Goal: Task Accomplishment & Management: Manage account settings

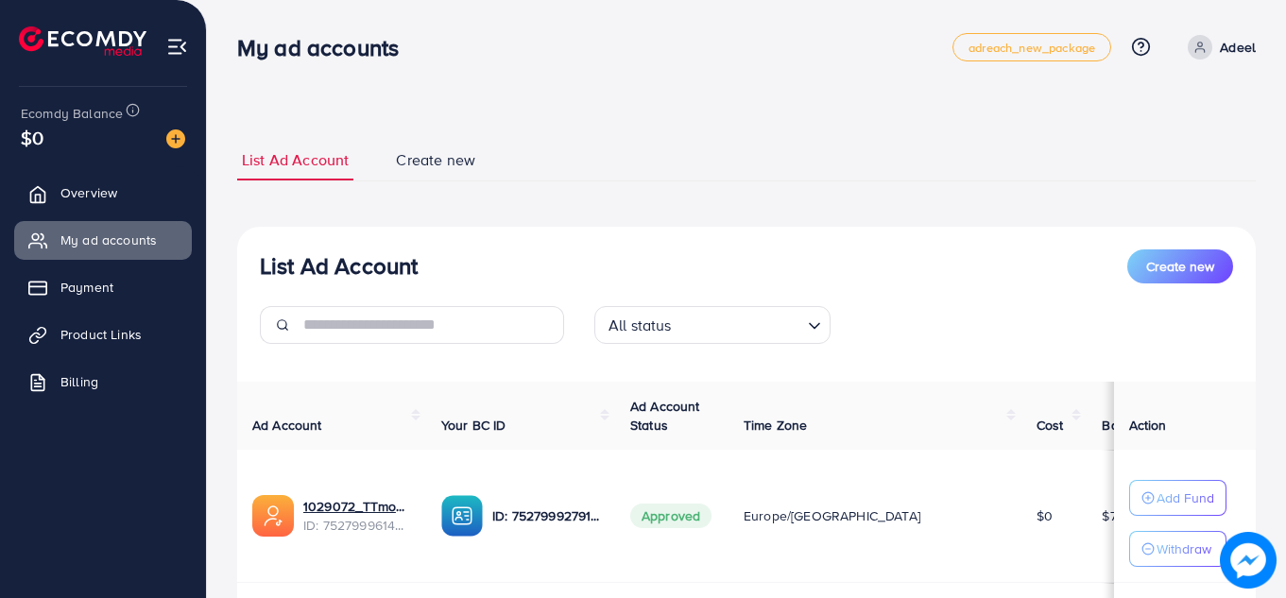
scroll to position [224, 0]
click at [1285, 186] on html "My ad accounts adreach_new_package Help Center Contact Support Plans and Pricin…" at bounding box center [643, 299] width 1286 height 598
click at [1234, 184] on div "List Ad Account Create new List Ad Account Create new All status Loading... Ad …" at bounding box center [746, 469] width 1018 height 659
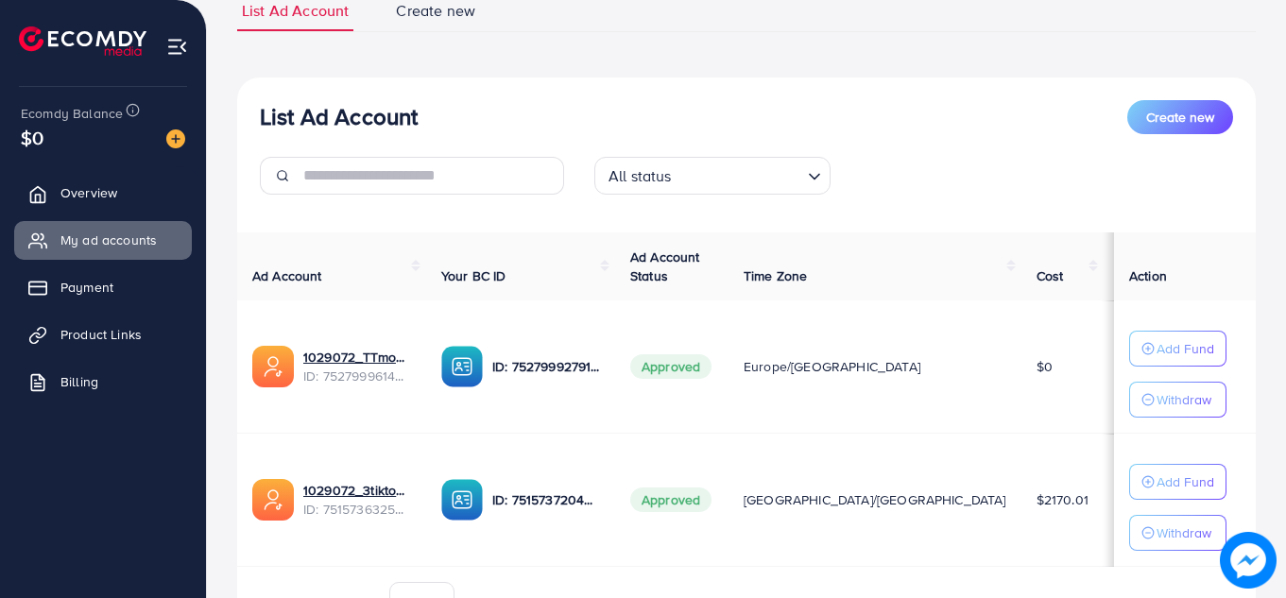
scroll to position [156, 0]
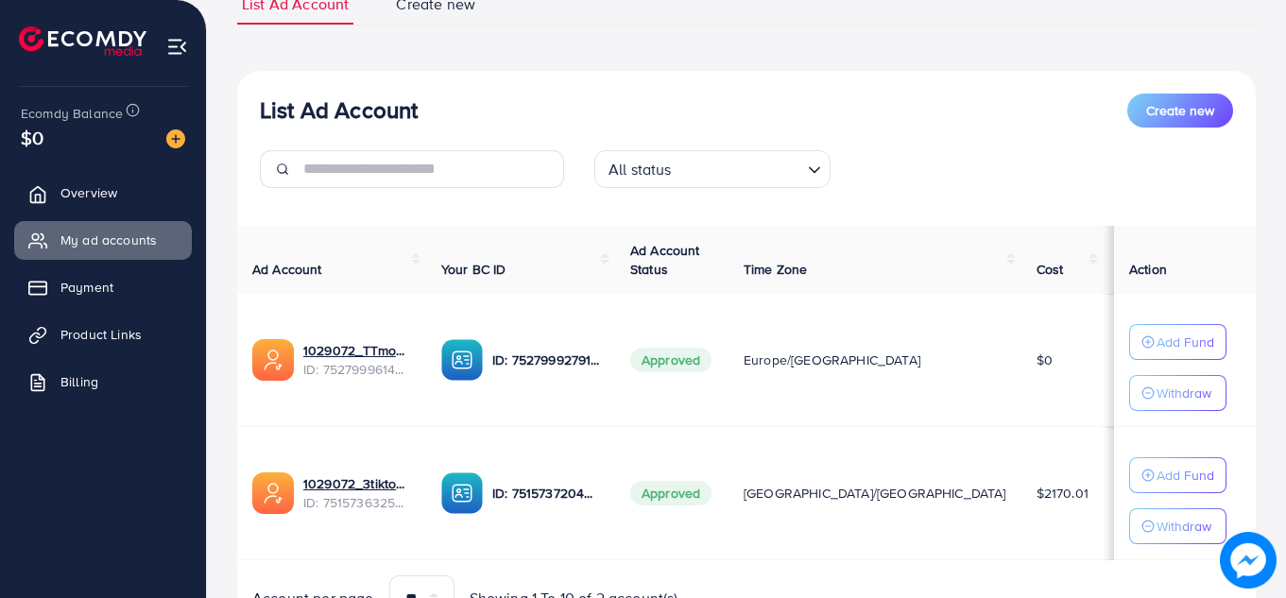
click at [399, 60] on div "List Ad Account Create new List Ad Account Create new All status Loading... Ad …" at bounding box center [746, 313] width 1018 height 659
